Goal: Information Seeking & Learning: Find specific fact

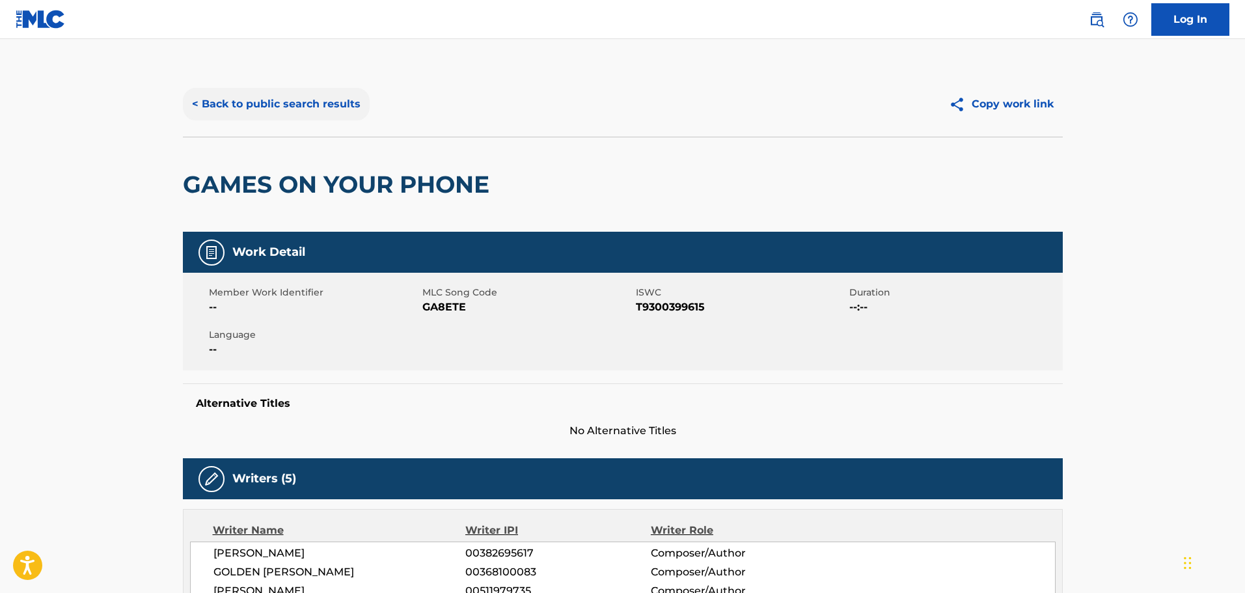
click at [258, 101] on button "< Back to public search results" at bounding box center [276, 104] width 187 height 33
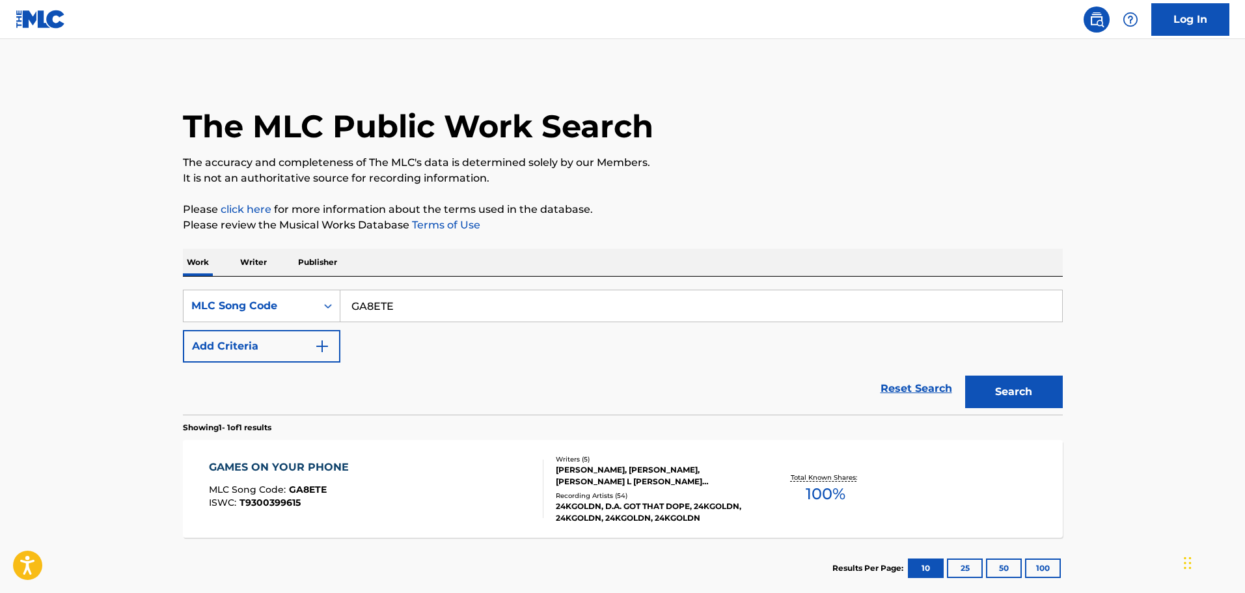
scroll to position [41, 0]
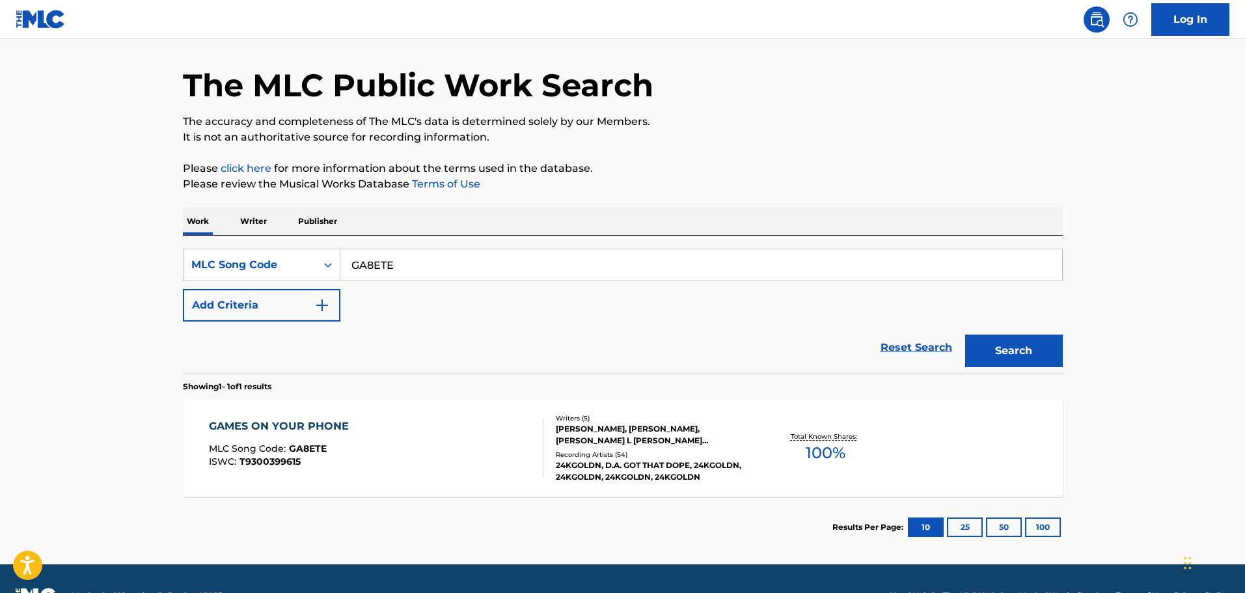
drag, startPoint x: 404, startPoint y: 264, endPoint x: 351, endPoint y: 264, distance: 52.7
click at [351, 264] on input "GA8ETE" at bounding box center [701, 264] width 722 height 31
paste input "PA0YPA"
type input "PA0YPA"
click at [997, 344] on button "Search" at bounding box center [1014, 351] width 98 height 33
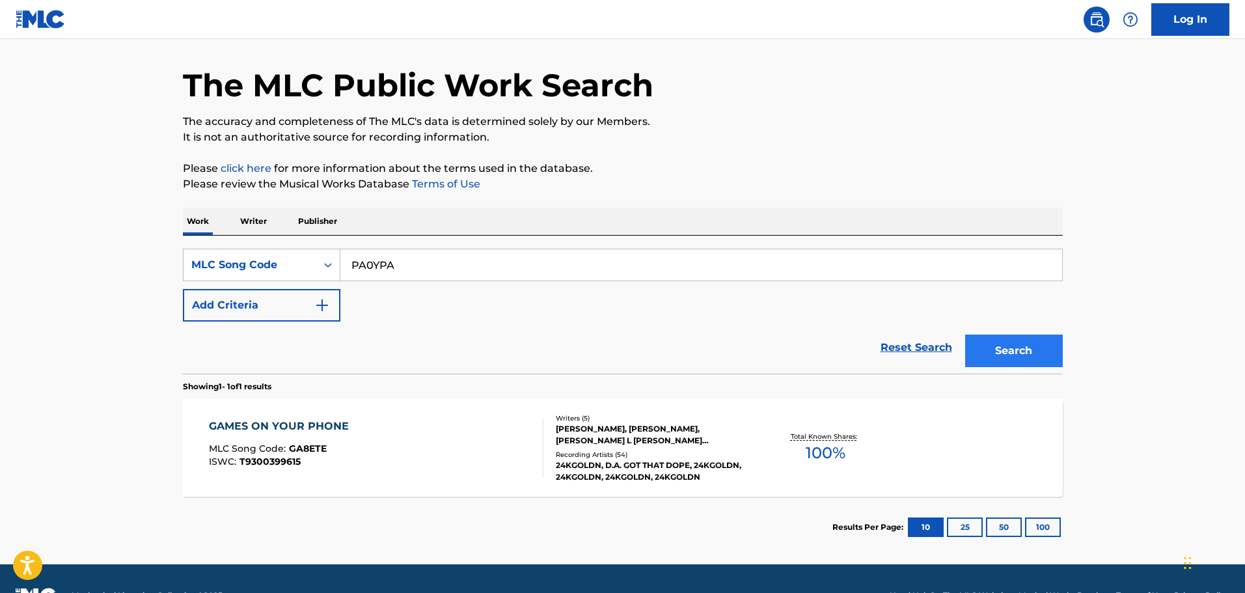
scroll to position [0, 0]
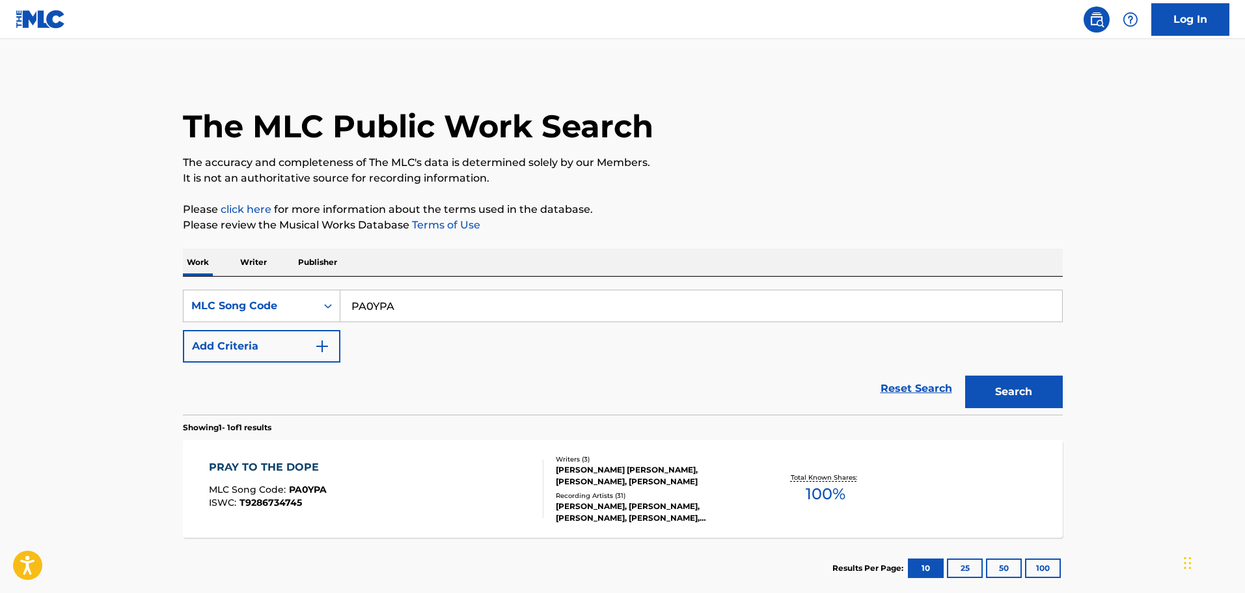
click at [565, 470] on div "[PERSON_NAME] [PERSON_NAME], [PERSON_NAME], [PERSON_NAME]" at bounding box center [654, 475] width 197 height 23
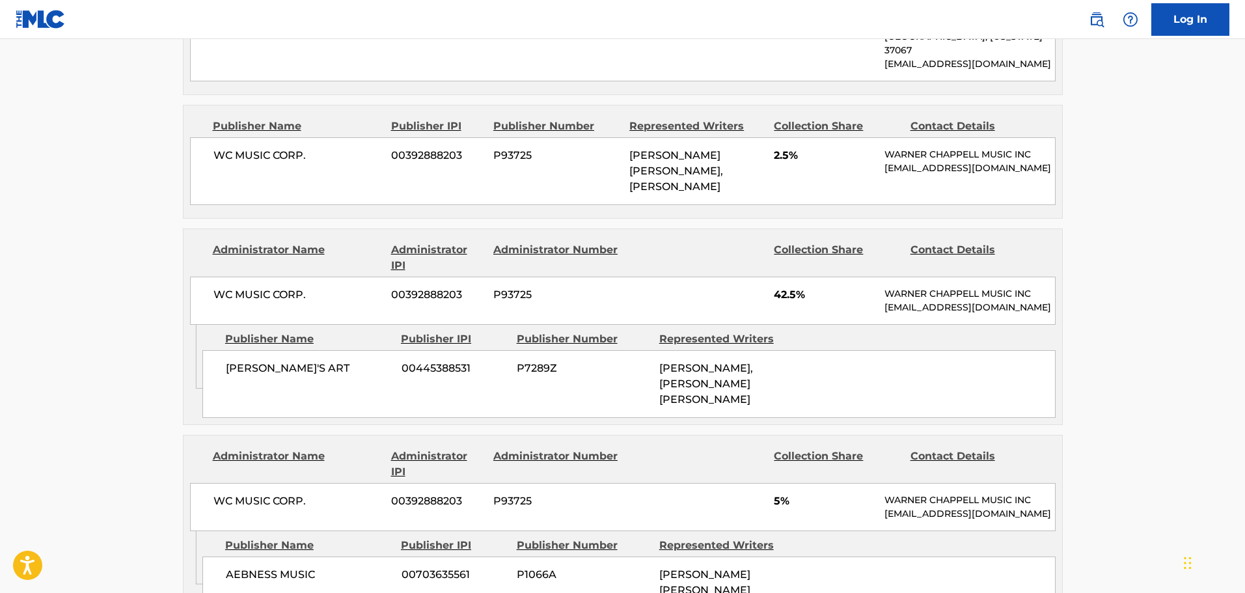
scroll to position [846, 0]
